Goal: Find specific page/section: Find specific page/section

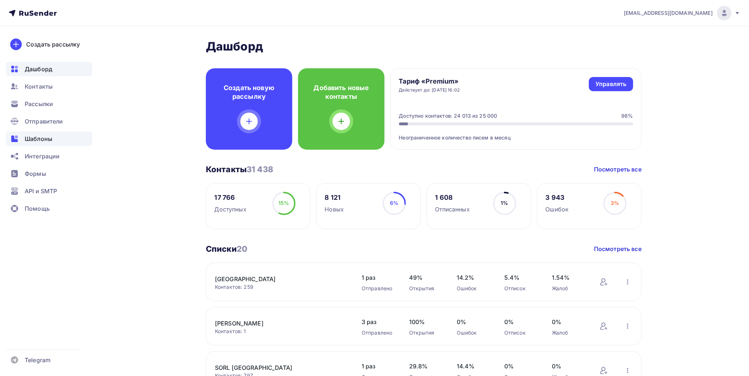
click at [28, 138] on span "Шаблоны" at bounding box center [39, 138] width 28 height 9
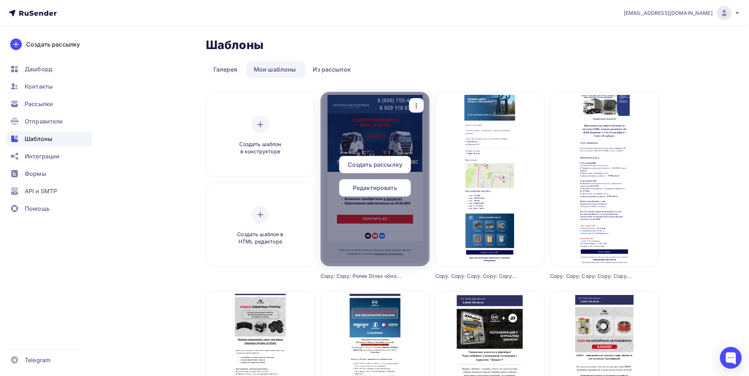
click at [384, 186] on span "Редактировать" at bounding box center [375, 187] width 44 height 9
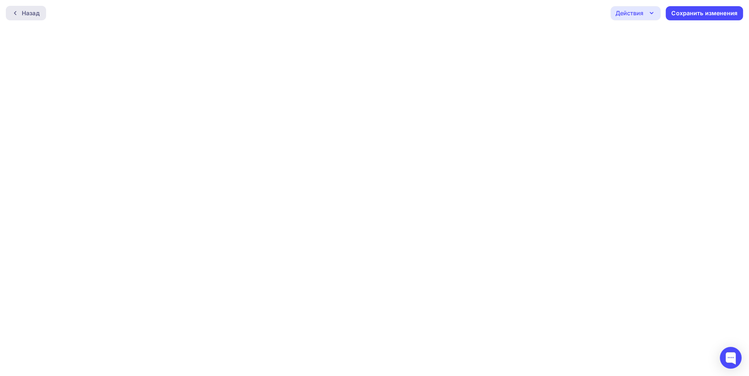
click at [36, 15] on div "Назад" at bounding box center [31, 13] width 18 height 9
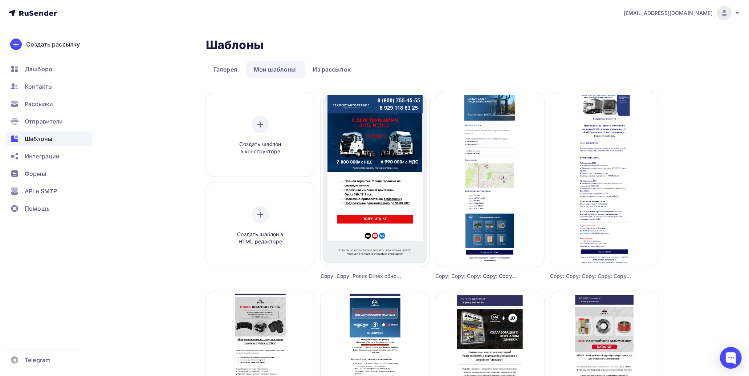
drag, startPoint x: 37, startPoint y: 104, endPoint x: 97, endPoint y: 101, distance: 60.0
click at [37, 104] on span "Рассылки" at bounding box center [39, 104] width 28 height 9
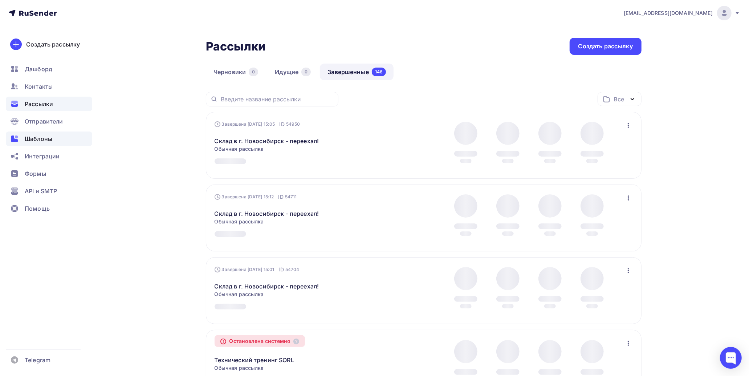
click at [41, 138] on span "Шаблоны" at bounding box center [39, 138] width 28 height 9
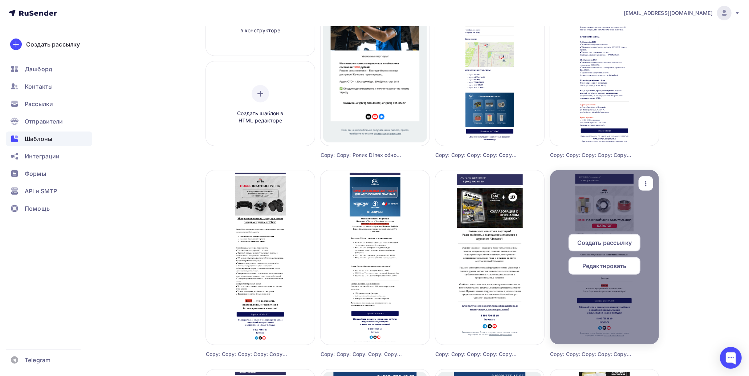
scroll to position [40, 0]
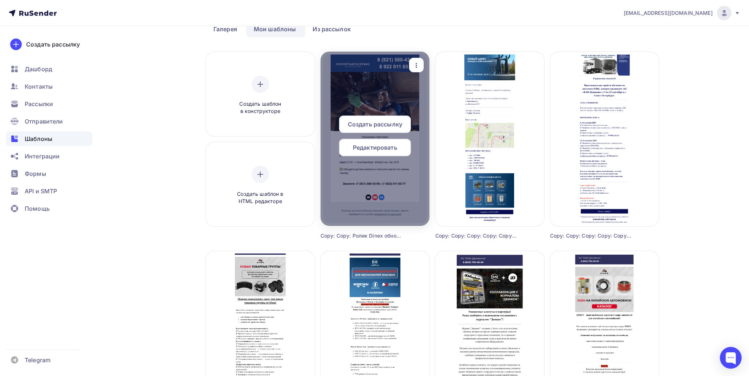
click at [381, 88] on div at bounding box center [375, 139] width 109 height 174
